Goal: Information Seeking & Learning: Learn about a topic

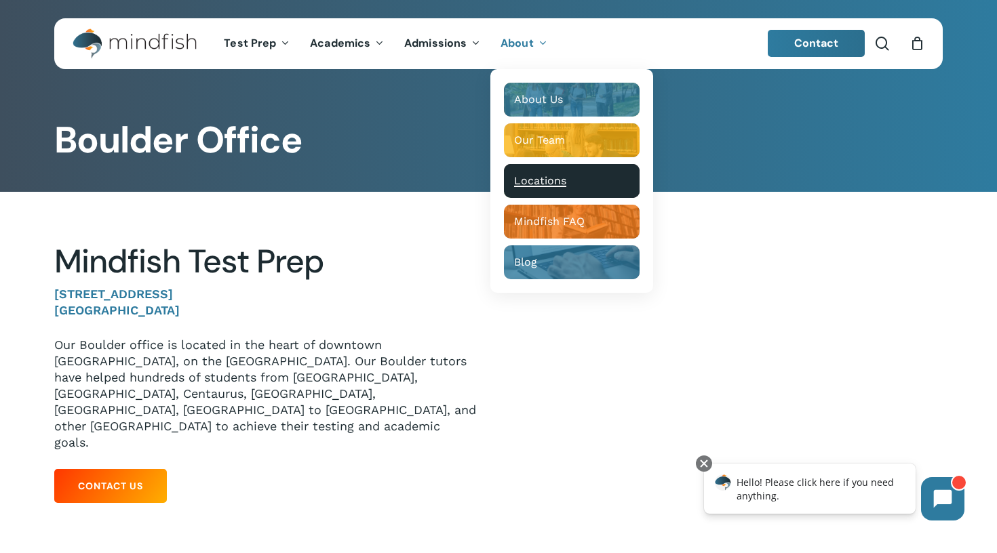
click at [530, 186] on span "Locations" at bounding box center [540, 180] width 52 height 13
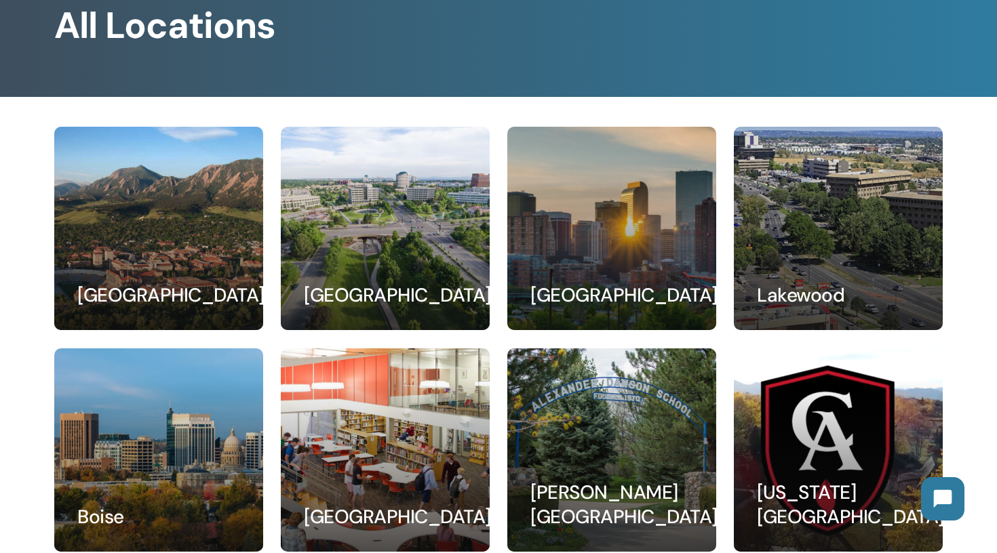
scroll to position [134, 0]
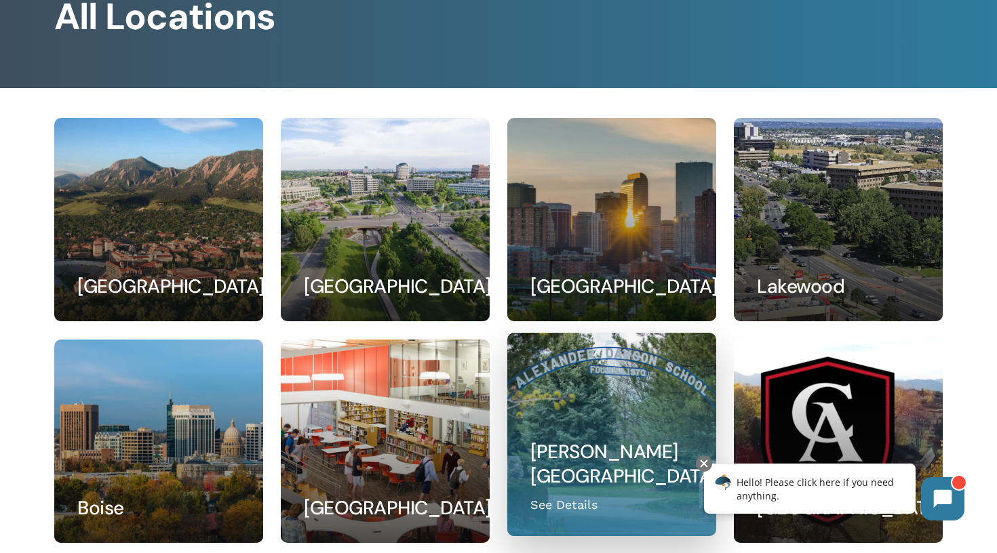
click at [570, 503] on link at bounding box center [611, 435] width 207 height 202
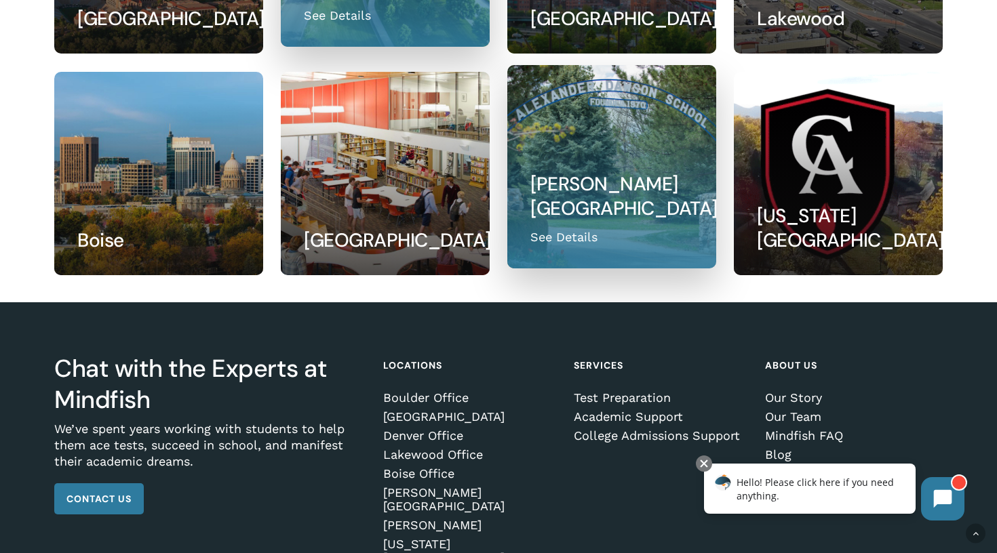
scroll to position [405, 0]
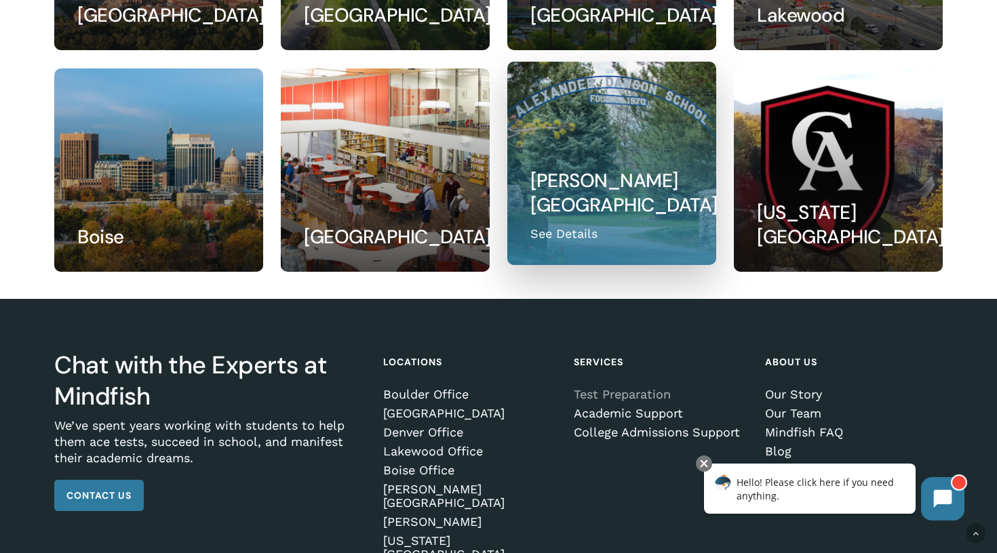
click at [629, 395] on link "Test Preparation" at bounding box center [660, 395] width 173 height 14
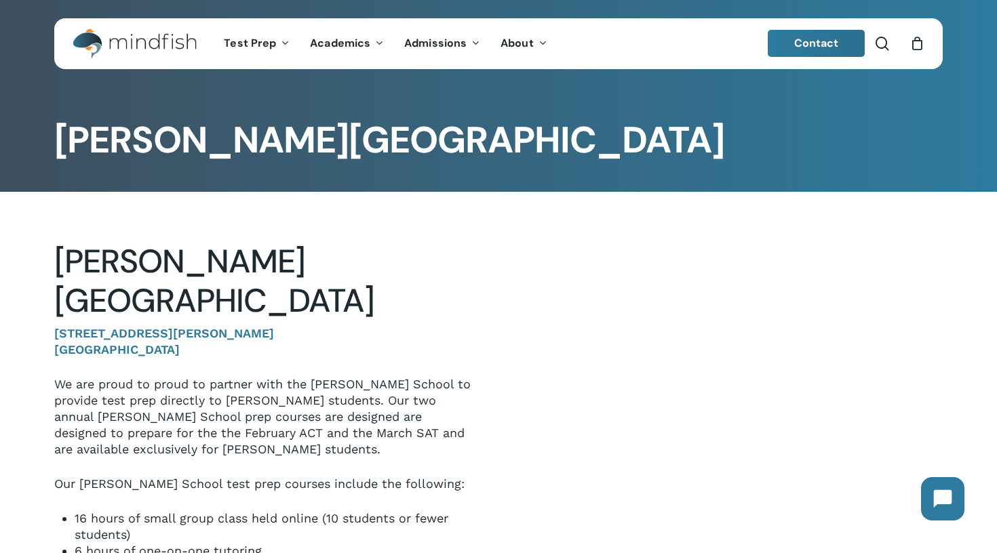
scroll to position [81, 0]
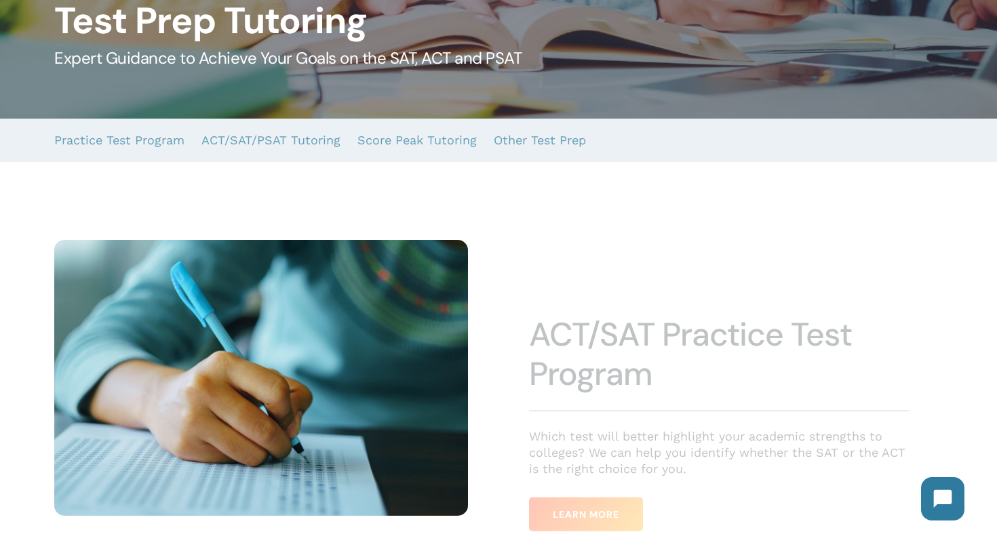
scroll to position [170, 0]
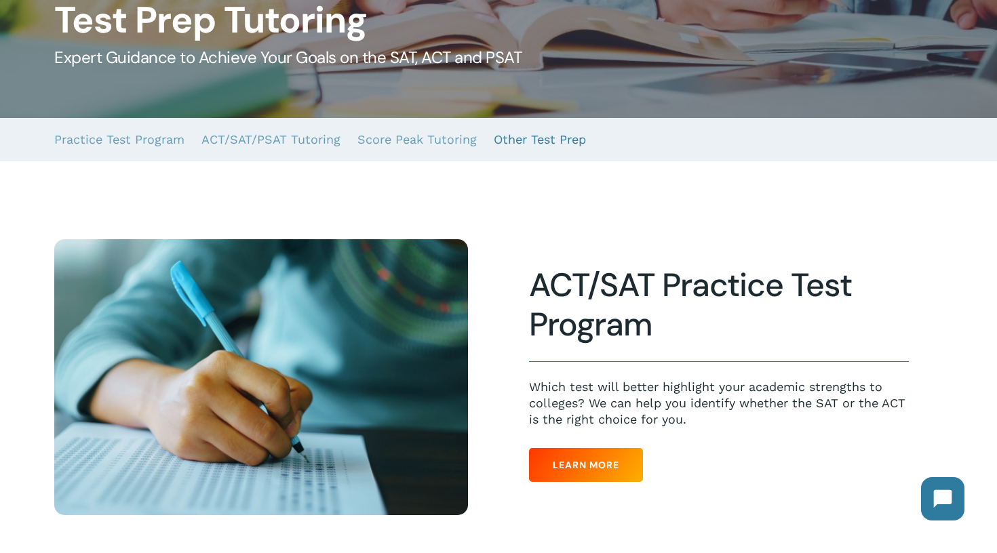
click at [543, 140] on link "Other Test Prep" at bounding box center [540, 139] width 92 height 43
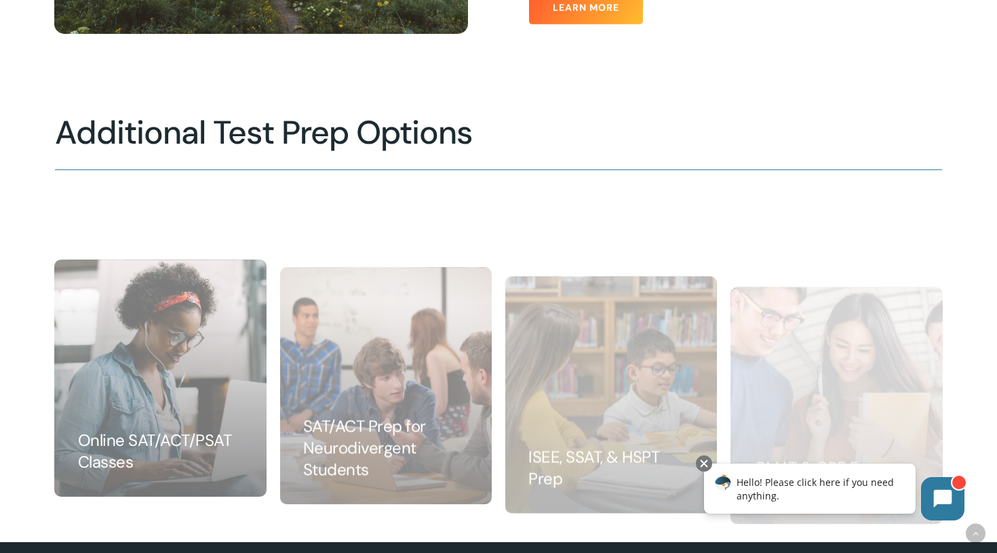
scroll to position [1323, 0]
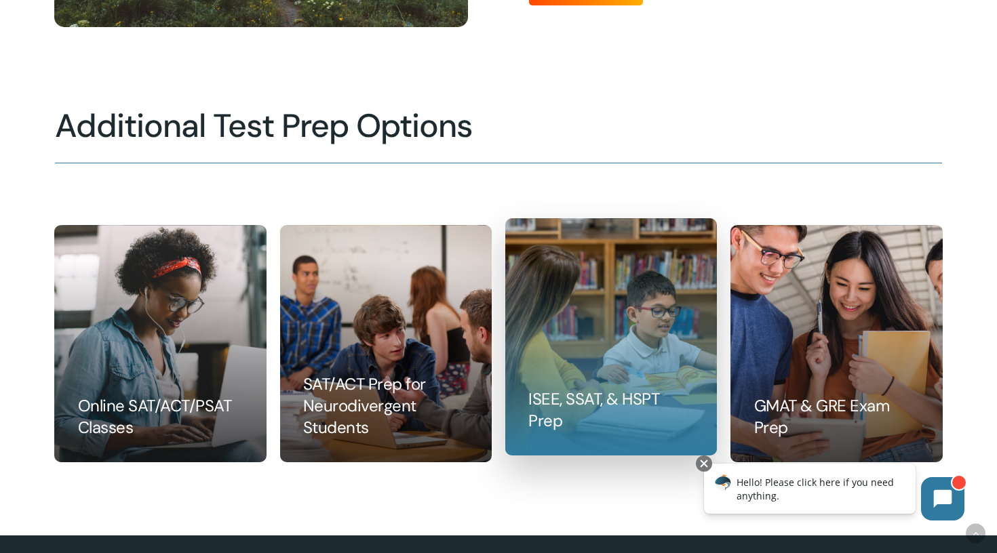
click at [607, 327] on link at bounding box center [611, 337] width 210 height 236
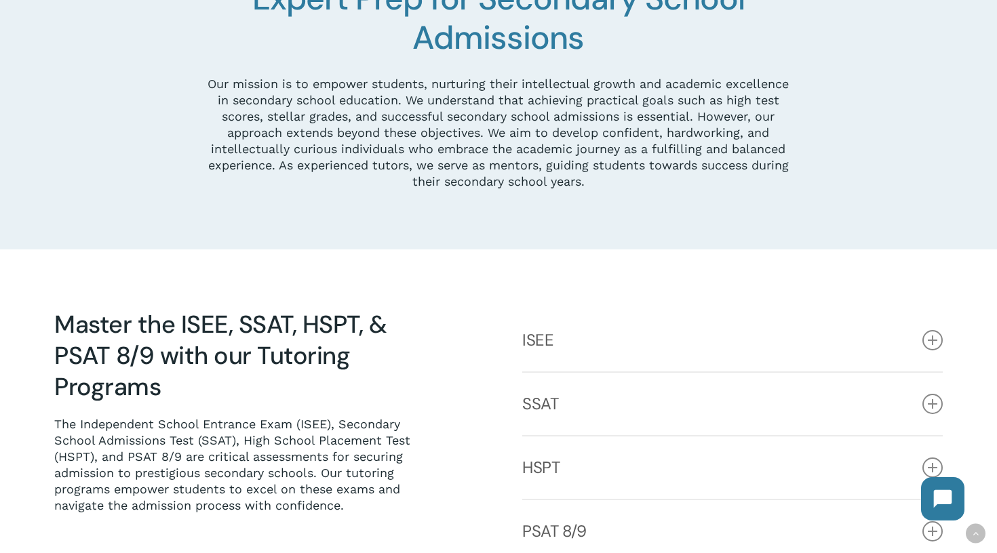
scroll to position [526, 0]
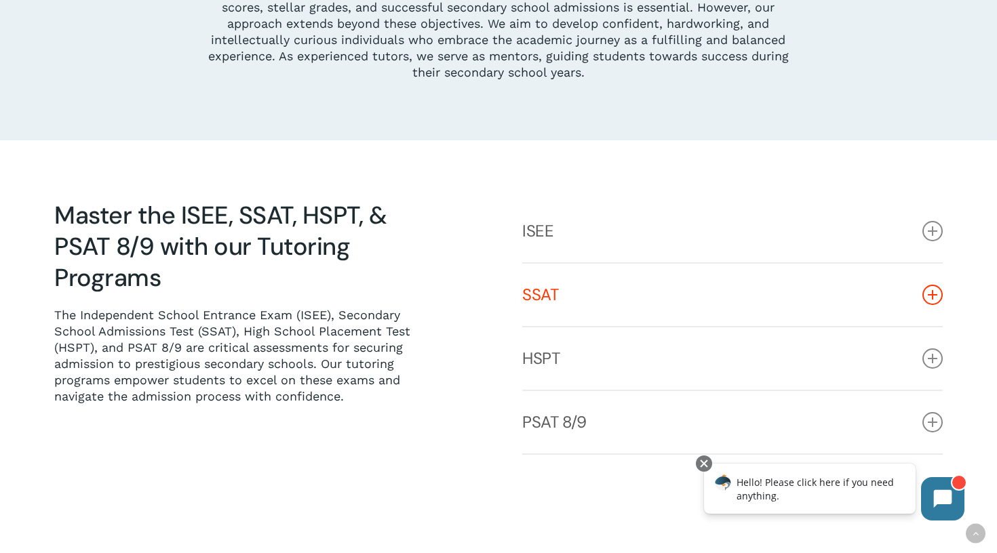
click at [938, 295] on icon at bounding box center [932, 295] width 20 height 20
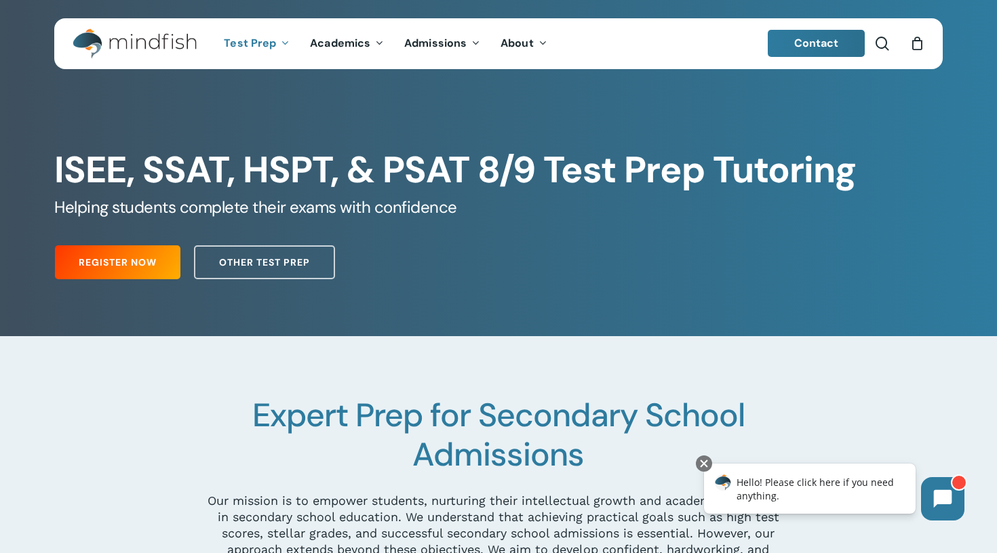
scroll to position [0, 0]
